Goal: Task Accomplishment & Management: Manage account settings

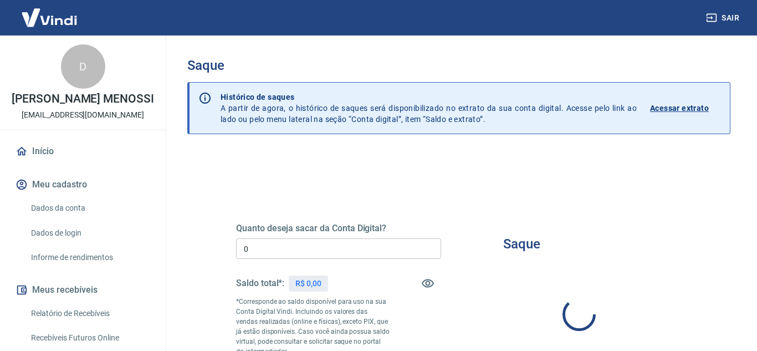
type input "R$ 0,00"
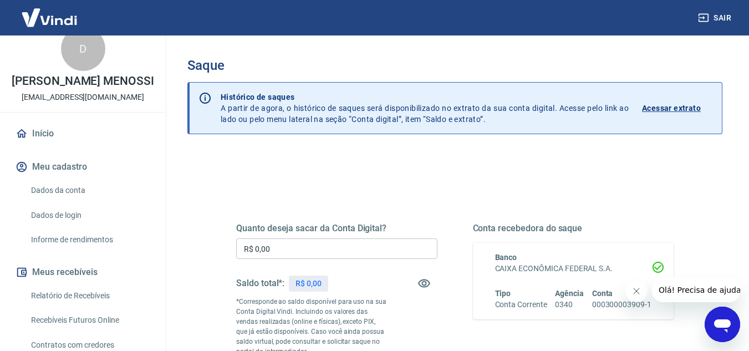
click at [649, 109] on p "Acessar extrato" at bounding box center [671, 108] width 59 height 11
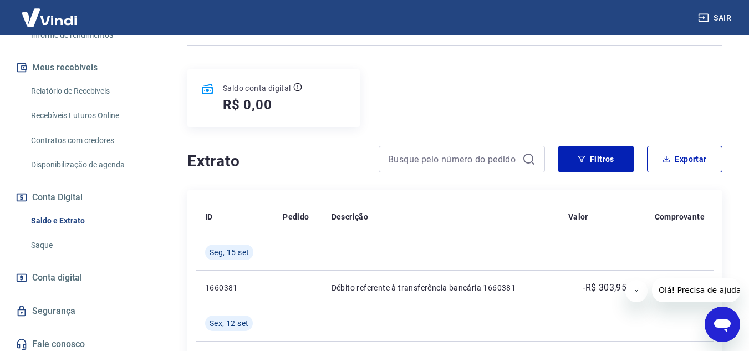
scroll to position [239, 0]
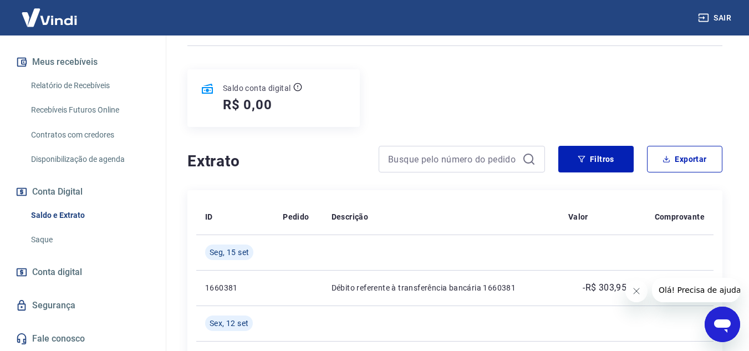
click at [87, 89] on link "Relatório de Recebíveis" at bounding box center [90, 85] width 126 height 23
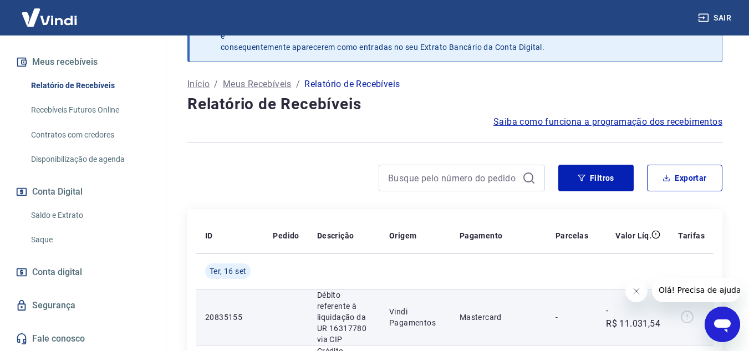
scroll to position [111, 0]
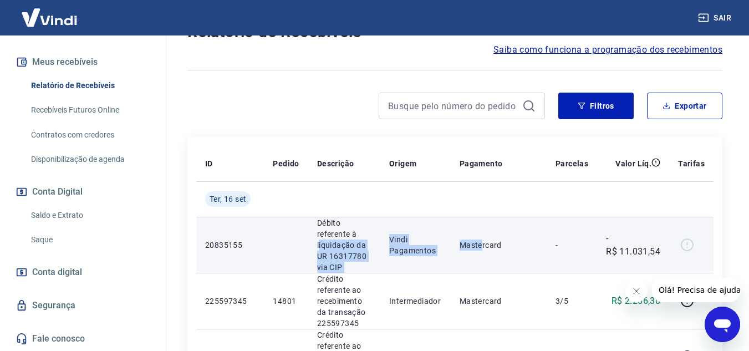
drag, startPoint x: 319, startPoint y: 244, endPoint x: 489, endPoint y: 234, distance: 170.4
click at [489, 234] on tr "20835155 Débito referente à liquidação da UR 16317780 via CIP Vindi Pagamentos …" at bounding box center [454, 245] width 517 height 56
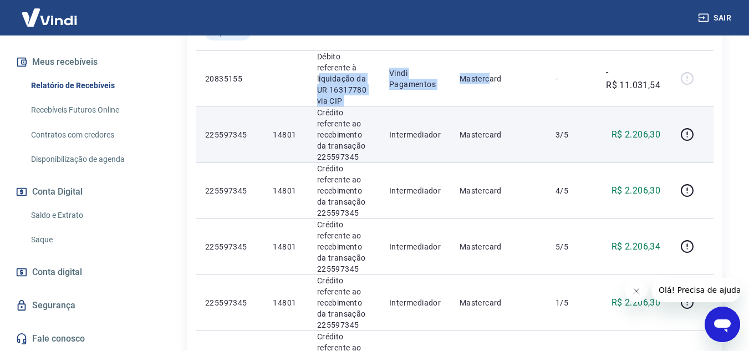
scroll to position [166, 0]
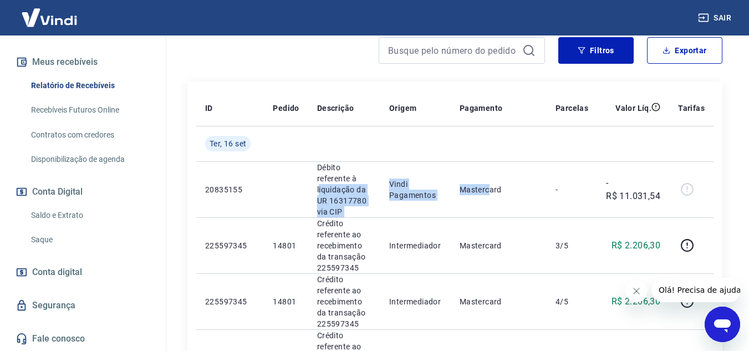
click at [72, 161] on link "Disponibilização de agenda" at bounding box center [90, 159] width 126 height 23
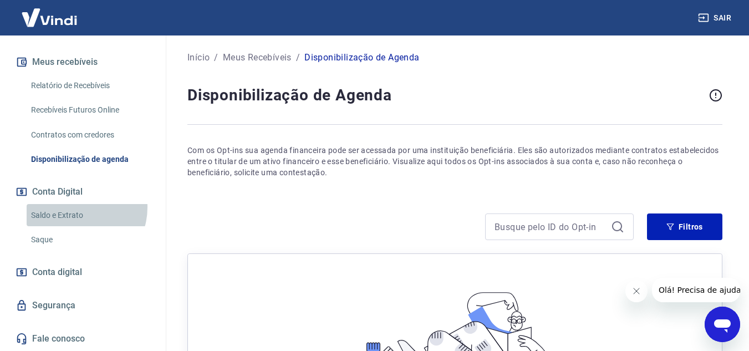
click at [76, 207] on link "Saldo e Extrato" at bounding box center [90, 215] width 126 height 23
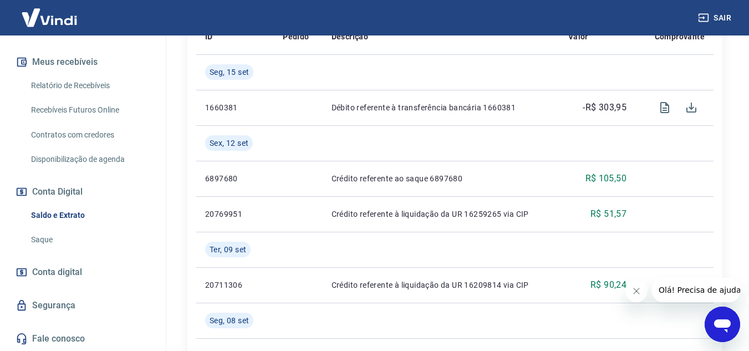
scroll to position [222, 0]
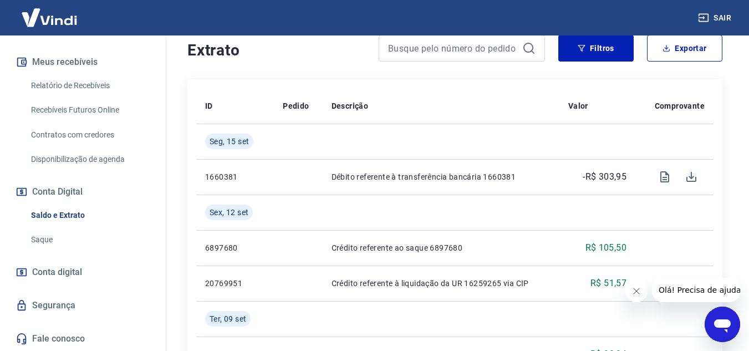
click at [81, 83] on link "Relatório de Recebíveis" at bounding box center [90, 85] width 126 height 23
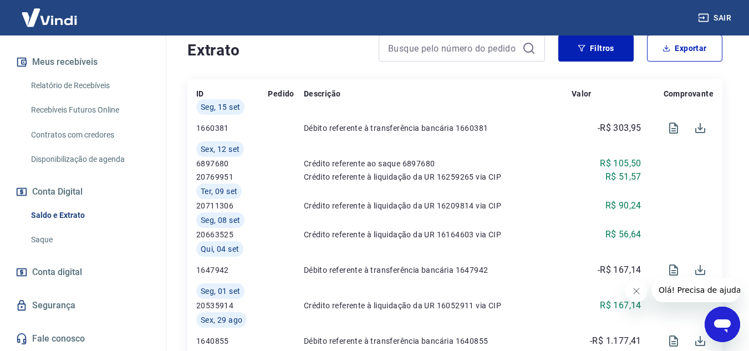
click at [81, 83] on link "Relatório de Recebíveis" at bounding box center [90, 85] width 126 height 23
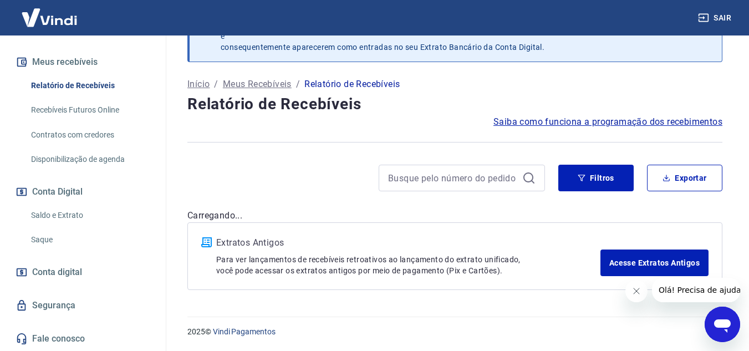
scroll to position [39, 0]
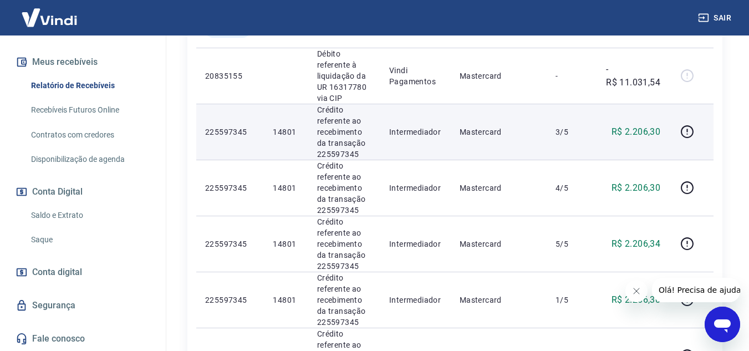
scroll to position [183, 0]
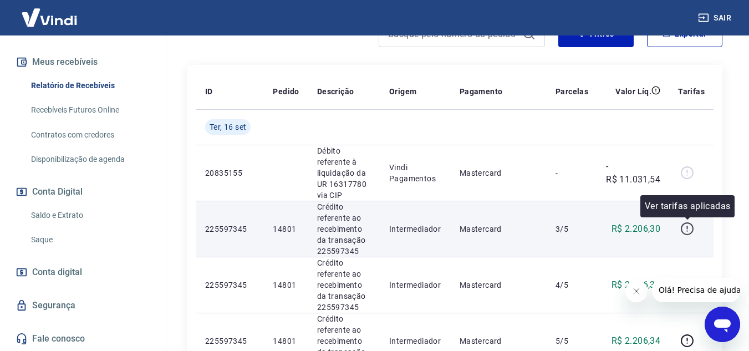
click at [690, 226] on icon "button" at bounding box center [687, 229] width 14 height 14
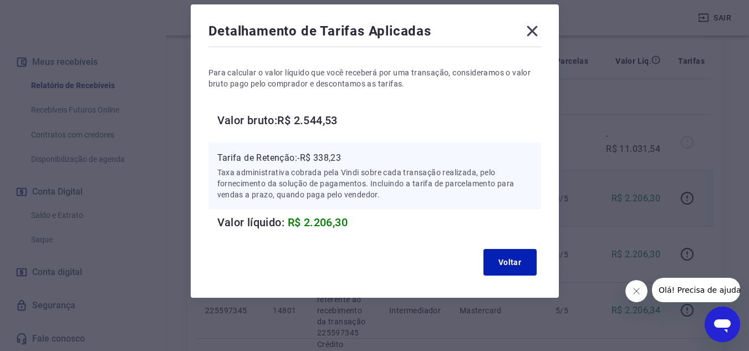
scroll to position [238, 0]
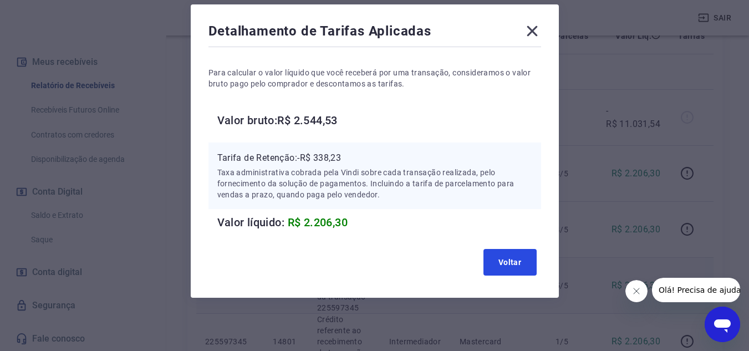
click at [514, 258] on button "Voltar" at bounding box center [509, 262] width 53 height 27
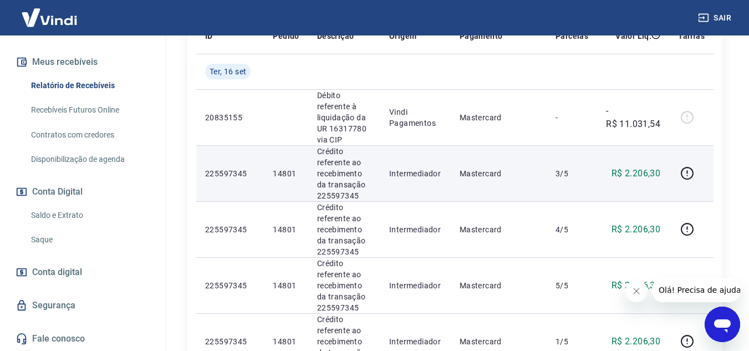
click at [674, 176] on td at bounding box center [691, 173] width 44 height 56
click at [683, 173] on icon "button" at bounding box center [687, 173] width 14 height 14
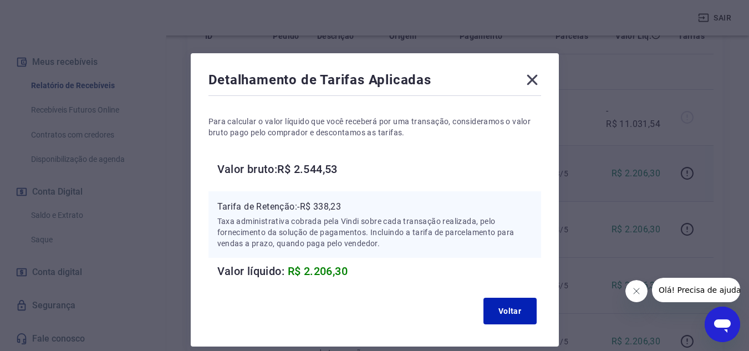
click at [535, 78] on icon at bounding box center [532, 80] width 18 height 18
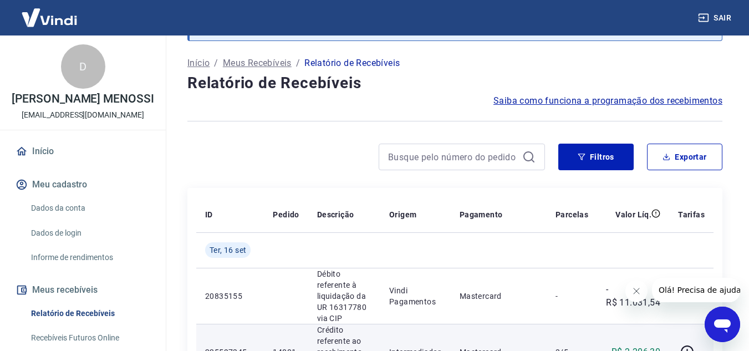
scroll to position [17, 0]
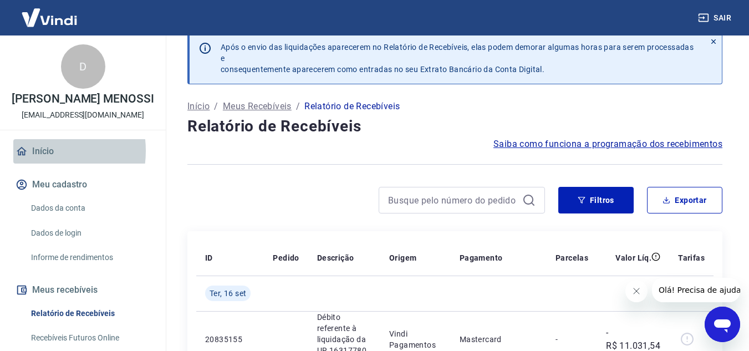
click at [40, 162] on link "Início" at bounding box center [82, 151] width 139 height 24
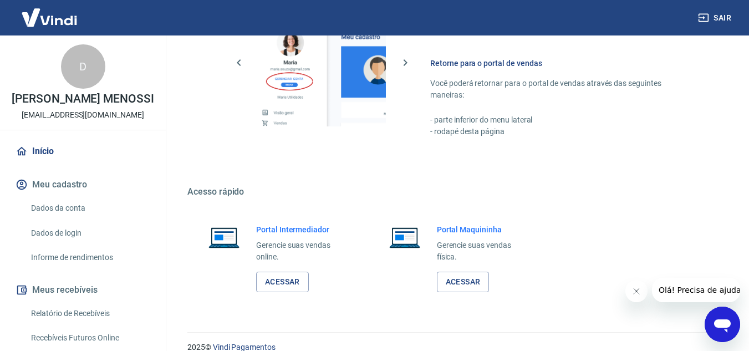
scroll to position [559, 0]
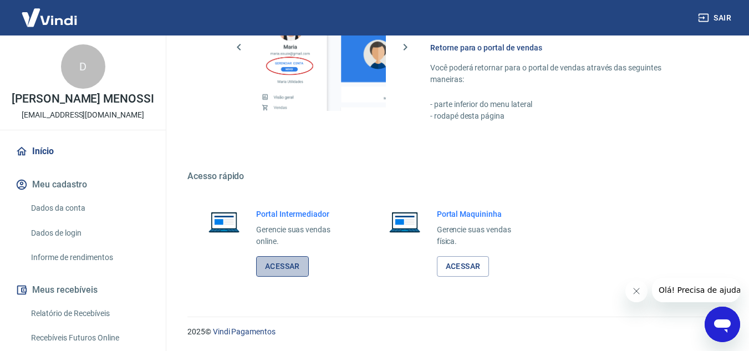
click at [287, 265] on link "Acessar" at bounding box center [282, 266] width 53 height 21
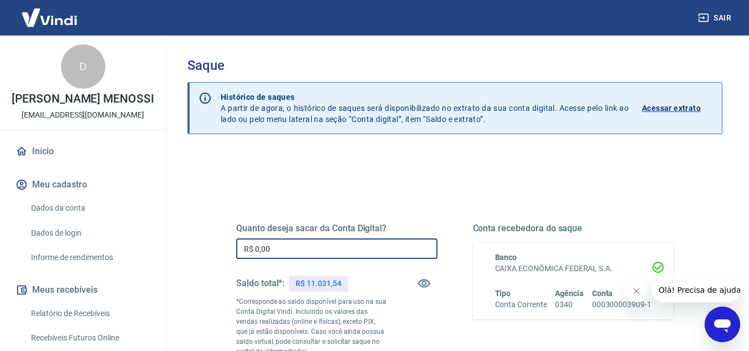
click at [360, 248] on input "R$ 0,00" at bounding box center [336, 248] width 201 height 21
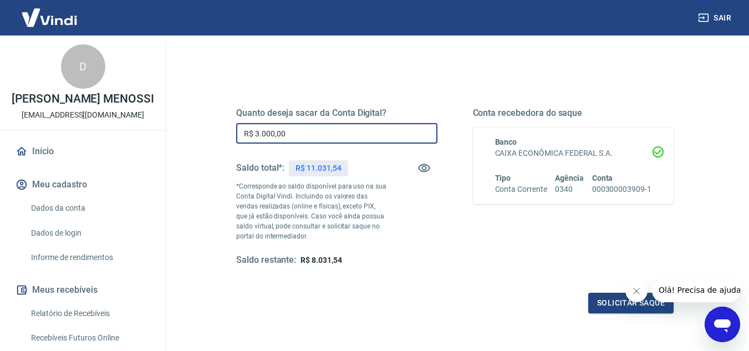
scroll to position [207, 0]
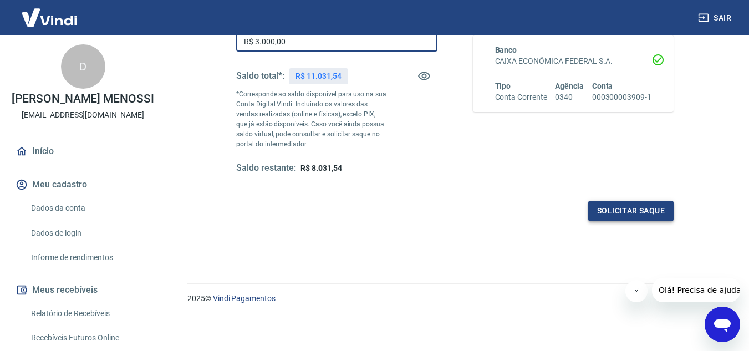
type input "R$ 3.000,00"
click at [625, 207] on button "Solicitar saque" at bounding box center [630, 211] width 85 height 21
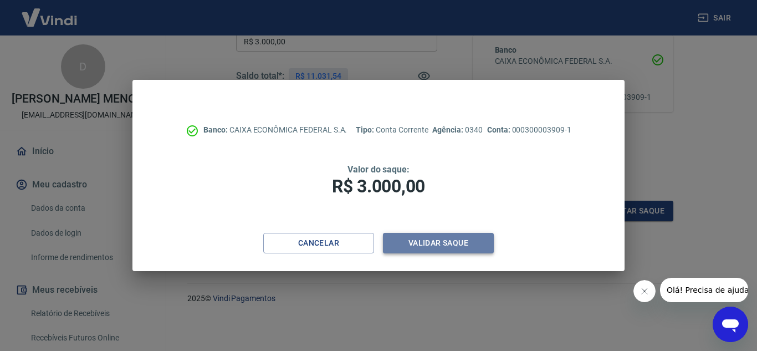
click at [426, 242] on button "Validar saque" at bounding box center [438, 243] width 111 height 21
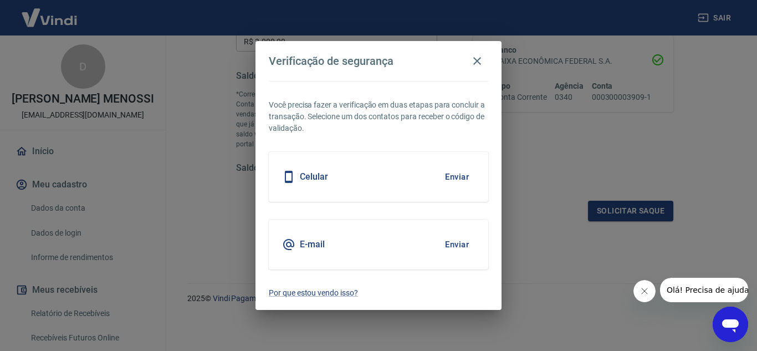
click at [466, 175] on button "Enviar" at bounding box center [457, 176] width 36 height 23
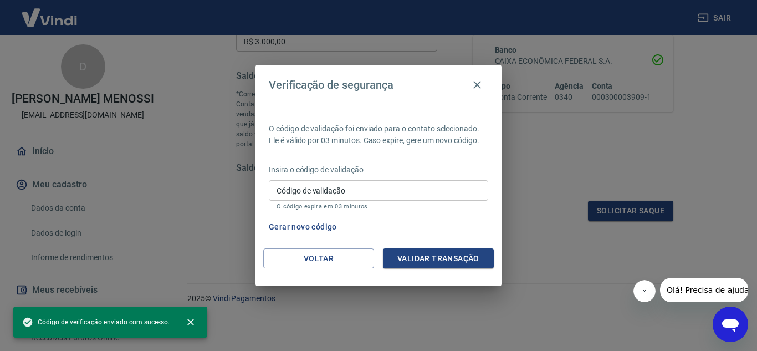
drag, startPoint x: 459, startPoint y: 202, endPoint x: 457, endPoint y: 191, distance: 10.8
click at [458, 200] on div "Código de validação Código de validação O código expira em 03 minutos." at bounding box center [378, 195] width 219 height 30
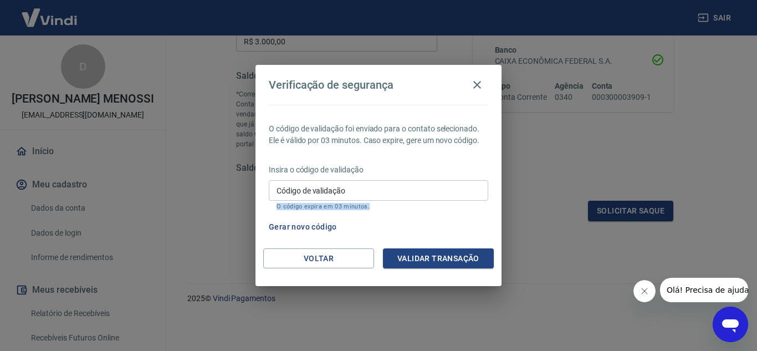
click at [457, 189] on input "Código de validação" at bounding box center [378, 190] width 219 height 21
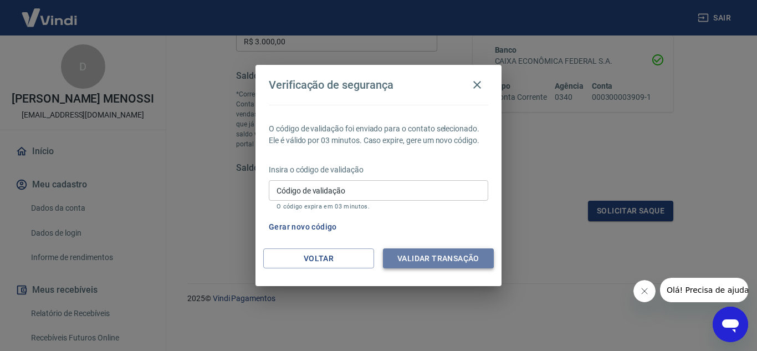
click at [436, 258] on button "Validar transação" at bounding box center [438, 258] width 111 height 21
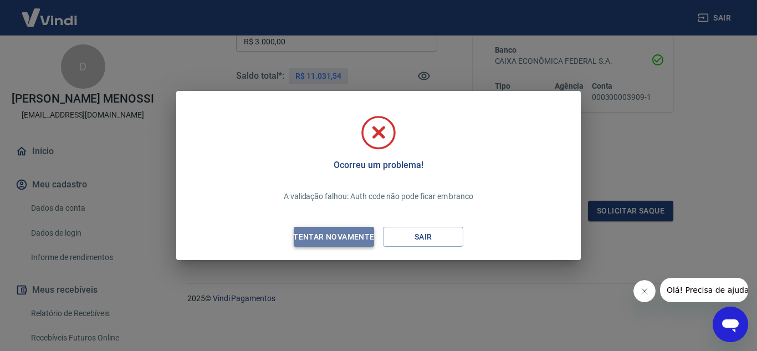
click at [335, 241] on div "Tentar novamente" at bounding box center [334, 237] width 108 height 14
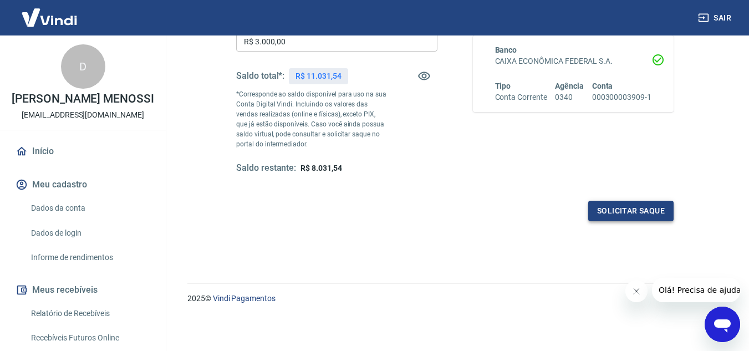
click at [642, 208] on button "Solicitar saque" at bounding box center [630, 211] width 85 height 21
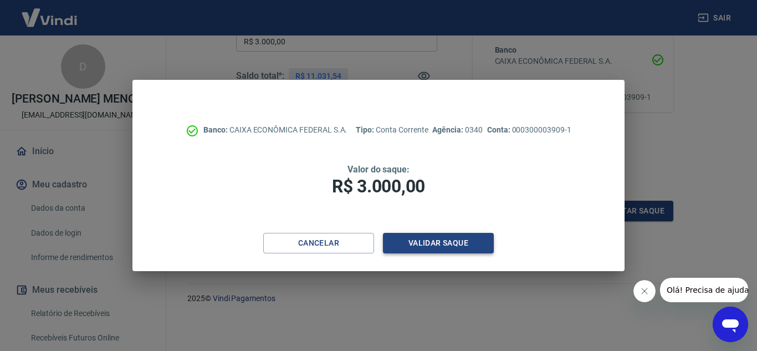
click at [453, 241] on button "Validar saque" at bounding box center [438, 243] width 111 height 21
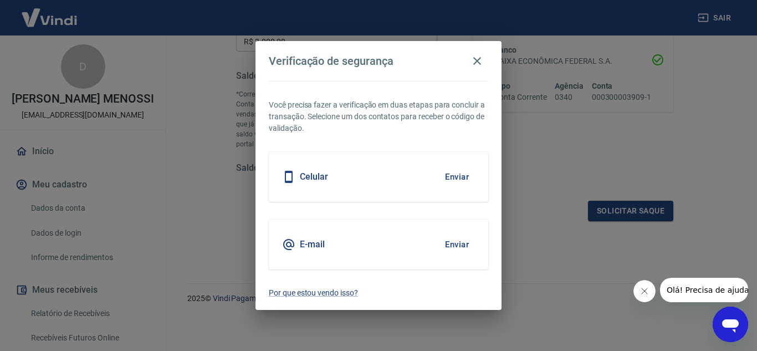
click at [447, 183] on button "Enviar" at bounding box center [457, 176] width 36 height 23
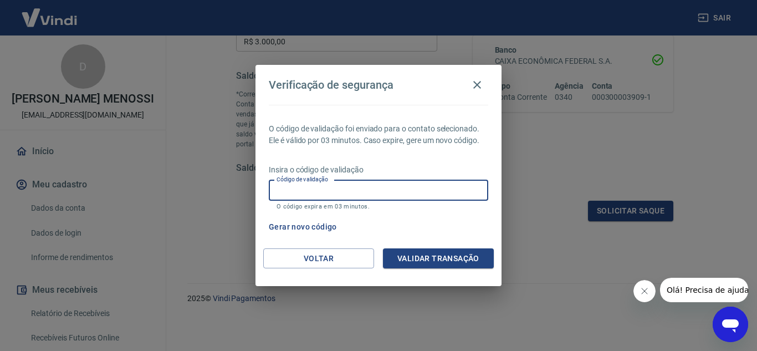
click at [386, 193] on input "Código de validação" at bounding box center [378, 190] width 219 height 21
type input "659081"
click at [416, 254] on button "Validar transação" at bounding box center [438, 258] width 111 height 21
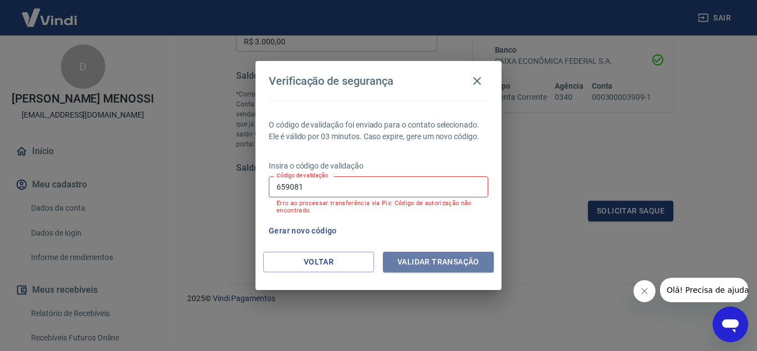
click at [448, 268] on button "Validar transação" at bounding box center [438, 262] width 111 height 21
click at [448, 268] on div "Validar transação" at bounding box center [438, 262] width 111 height 21
